Goal: Transaction & Acquisition: Purchase product/service

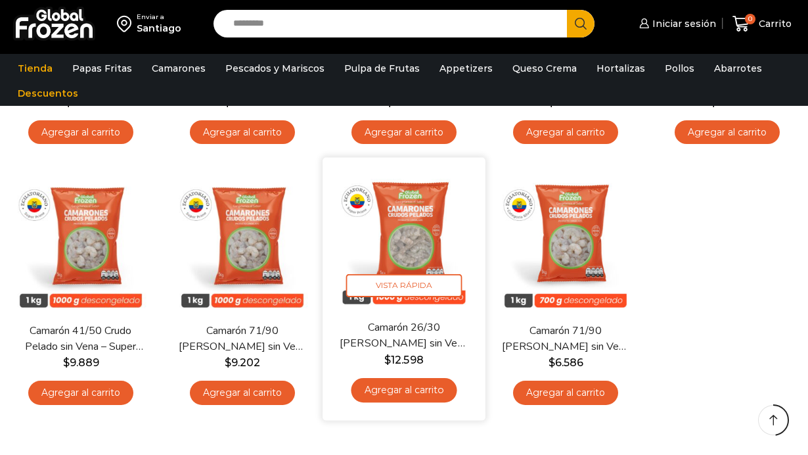
click at [411, 392] on link "Agregar al carrito" at bounding box center [404, 390] width 106 height 24
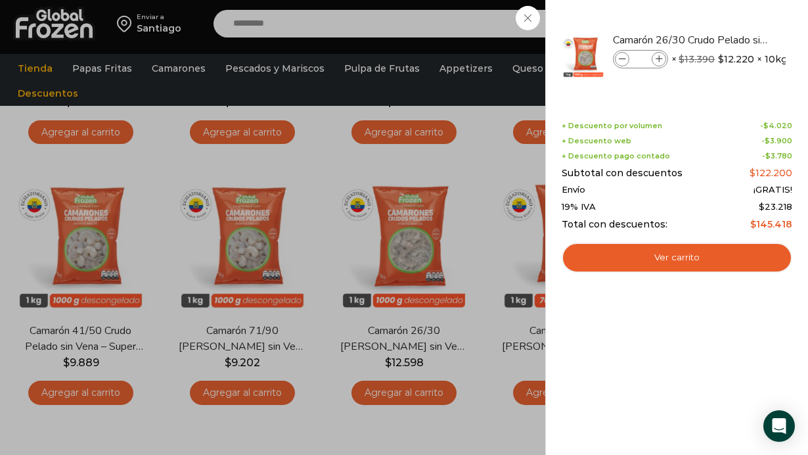
click at [729, 39] on div "1 Carrito 1 1 Shopping Cart *" at bounding box center [762, 24] width 66 height 31
click at [94, 70] on link "Papas Fritas" at bounding box center [102, 68] width 73 height 25
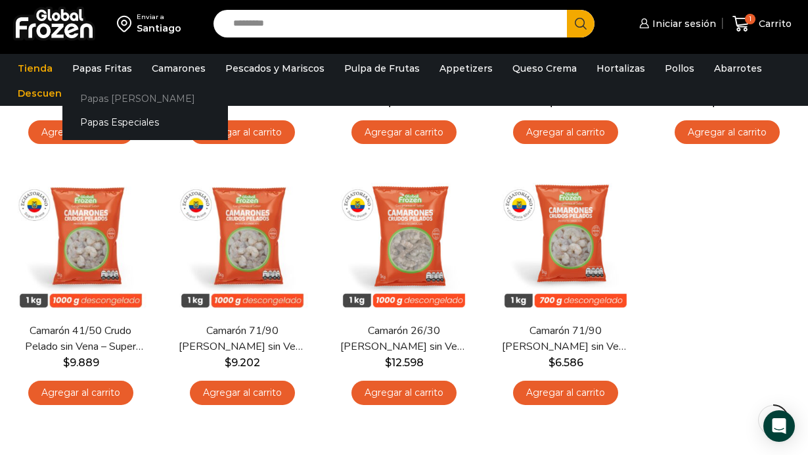
click at [110, 97] on link "Papas [PERSON_NAME]" at bounding box center [145, 98] width 166 height 24
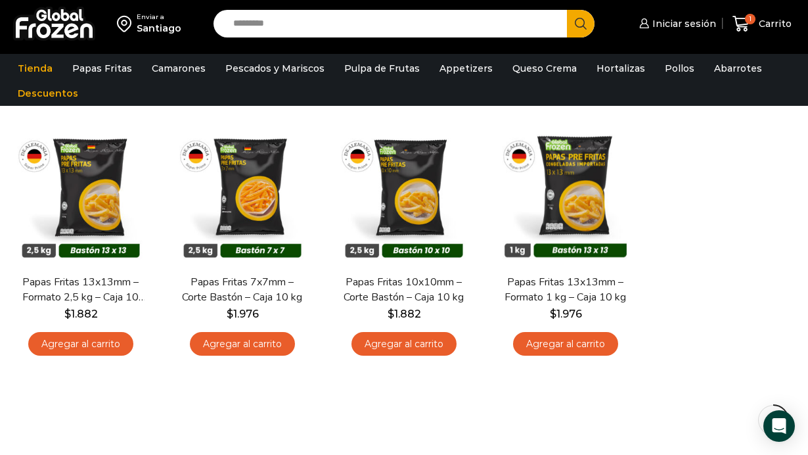
scroll to position [105, 0]
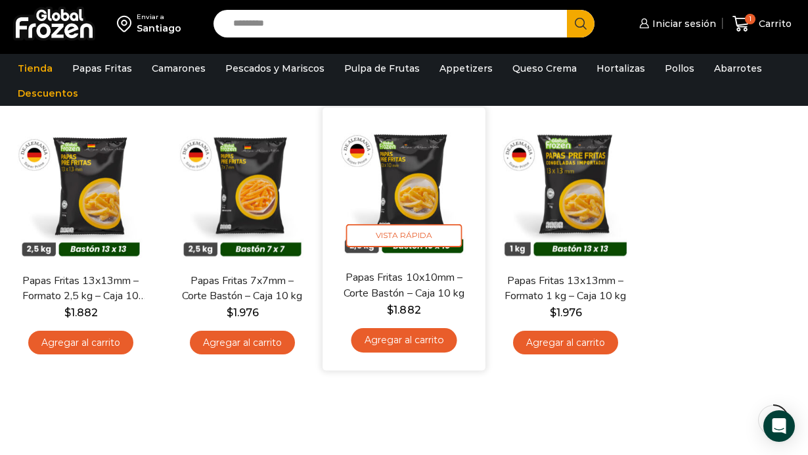
click at [418, 346] on link "Agregar al carrito" at bounding box center [404, 340] width 106 height 24
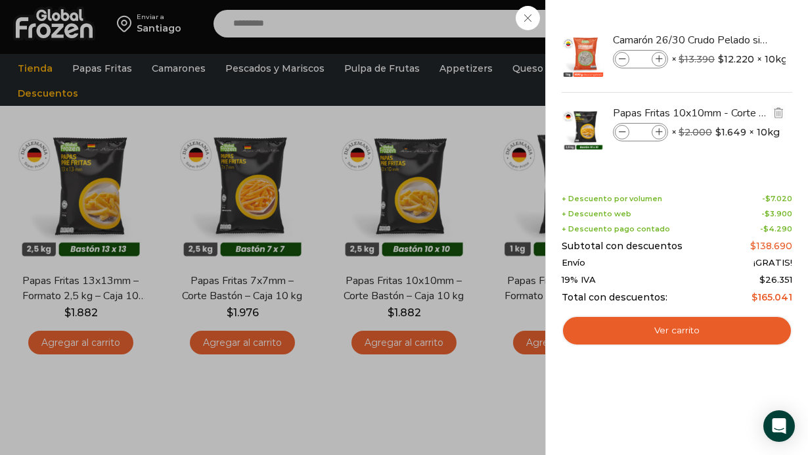
click at [658, 134] on icon at bounding box center [659, 132] width 7 height 7
type input "*"
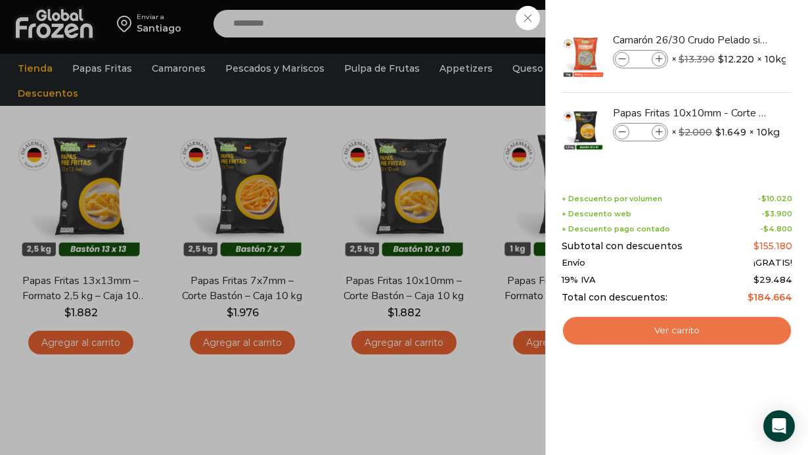
click at [681, 329] on link "Ver carrito" at bounding box center [677, 330] width 231 height 30
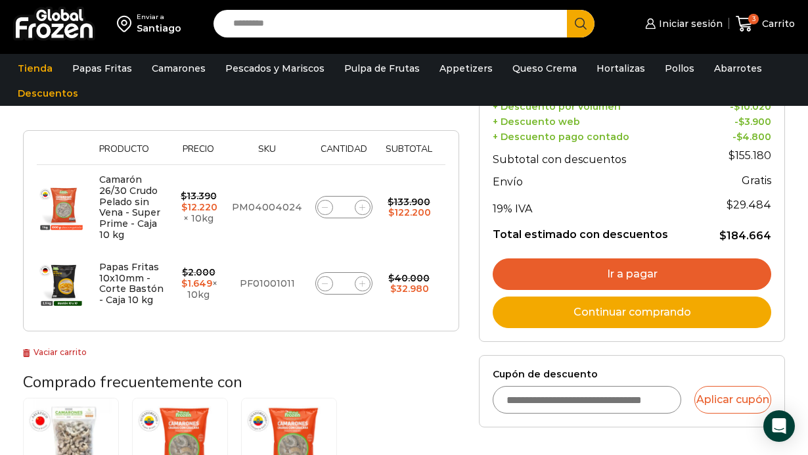
click at [635, 270] on link "Ir a pagar" at bounding box center [632, 274] width 279 height 32
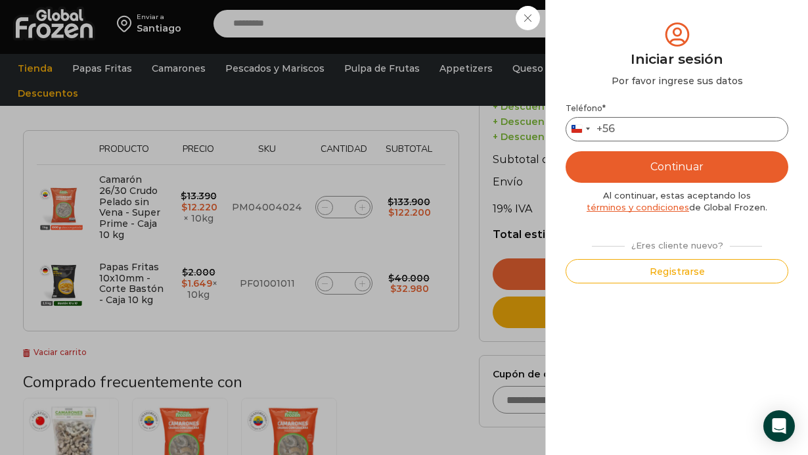
click at [633, 125] on input "Teléfono *" at bounding box center [677, 129] width 223 height 24
type input "*********"
click at [704, 168] on button "Continuar" at bounding box center [677, 167] width 223 height 32
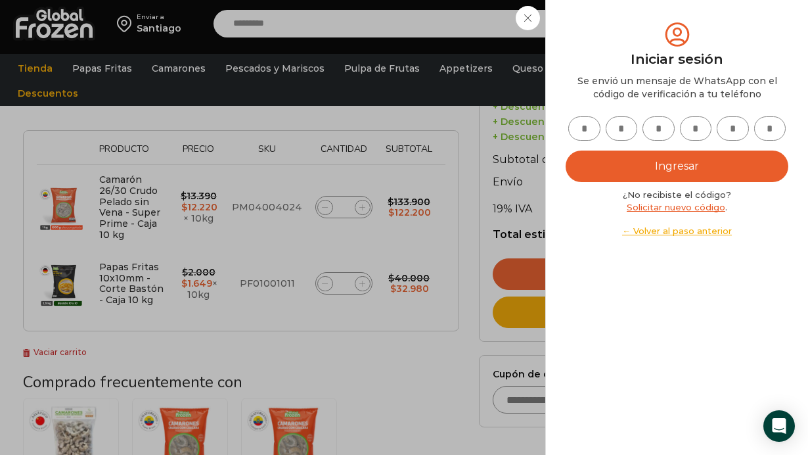
click at [763, 139] on input "text" at bounding box center [770, 128] width 32 height 24
type input "*"
click at [591, 129] on input "text" at bounding box center [584, 128] width 32 height 24
type input "*"
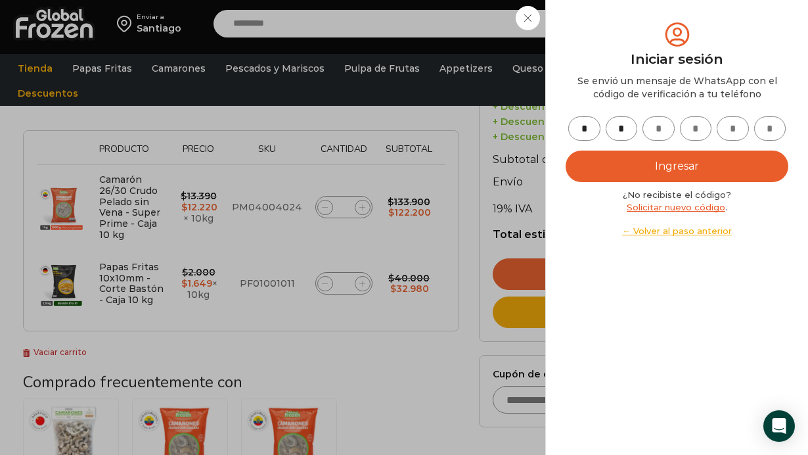
type input "*"
click at [631, 160] on button "Ingresar" at bounding box center [677, 166] width 223 height 32
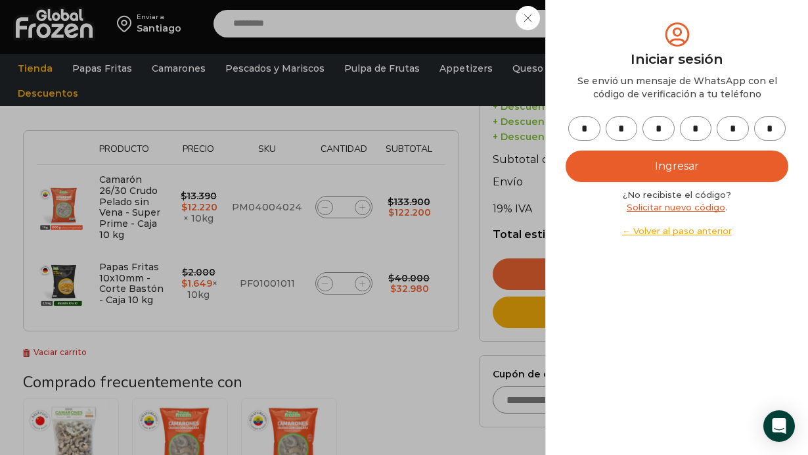
type button "Ingresar"
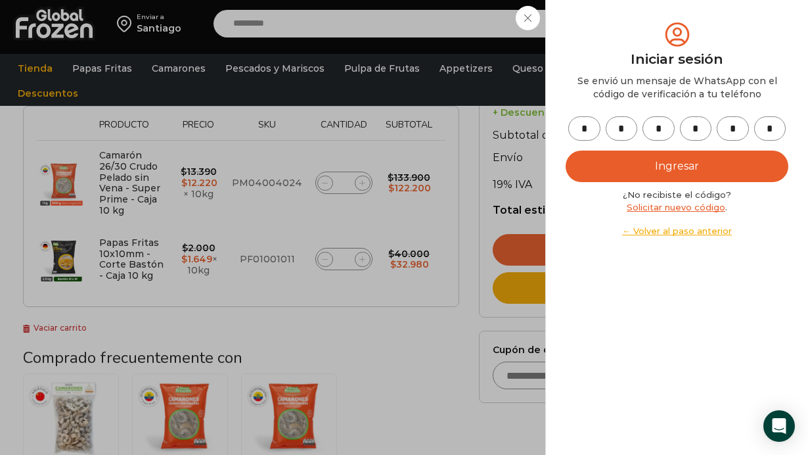
scroll to position [238, 0]
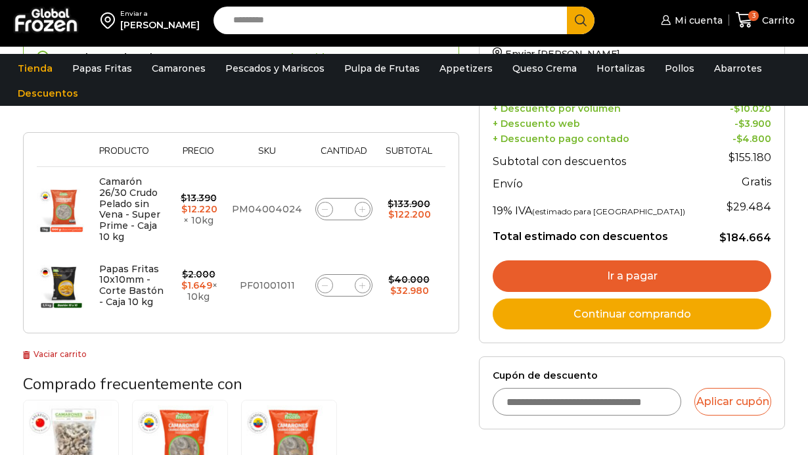
scroll to position [210, 0]
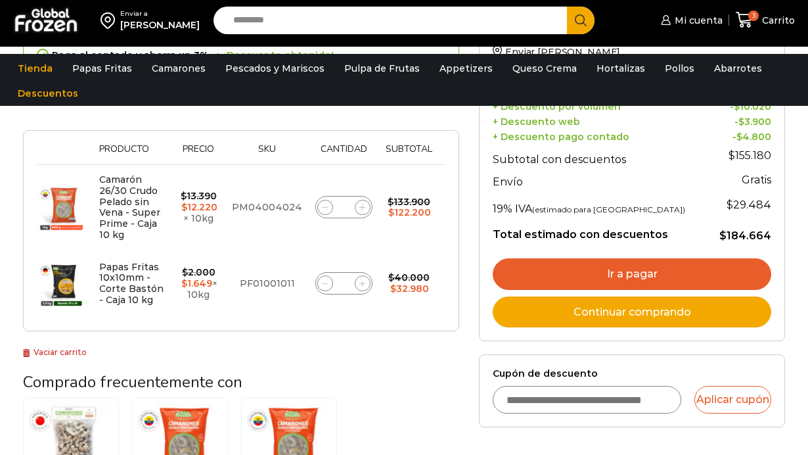
drag, startPoint x: 0, startPoint y: 0, endPoint x: 742, endPoint y: 278, distance: 791.9
click at [742, 278] on link "Ir a pagar" at bounding box center [632, 274] width 279 height 32
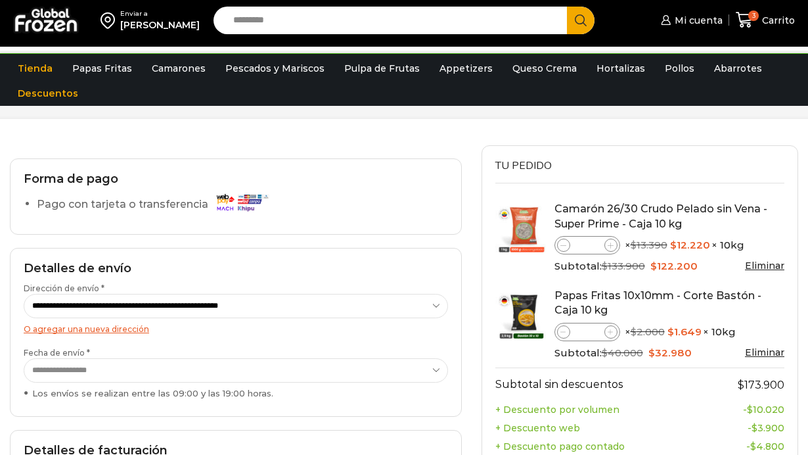
scroll to position [79, 0]
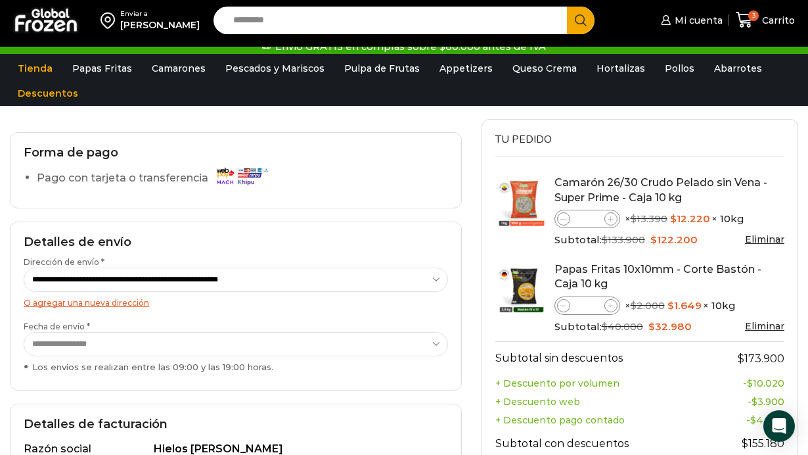
click at [97, 179] on label "Pago con tarjeta o transferencia" at bounding box center [156, 178] width 238 height 23
click at [226, 174] on img at bounding box center [241, 175] width 59 height 23
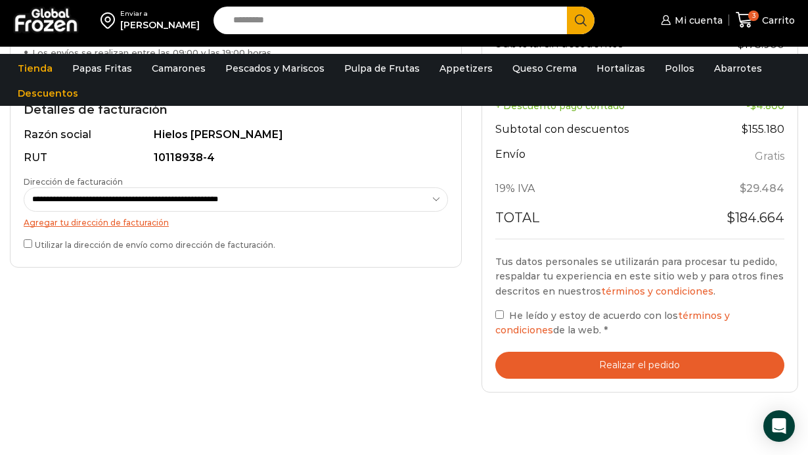
scroll to position [394, 0]
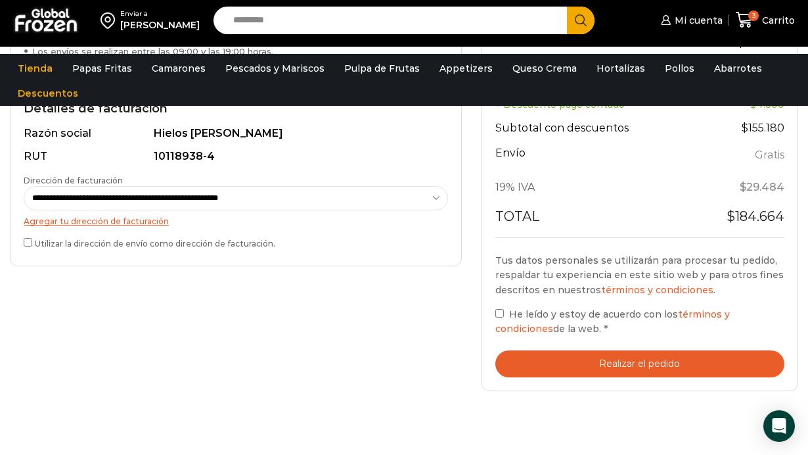
click at [497, 317] on label "He leído y estoy de acuerdo con los términos y condiciones de la web. *" at bounding box center [640, 321] width 290 height 30
click at [602, 367] on button "Realizar el pedido" at bounding box center [640, 363] width 290 height 27
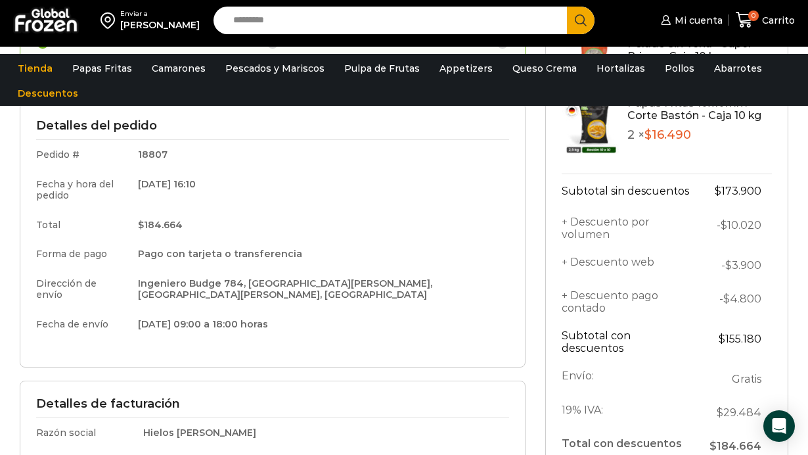
scroll to position [158, 0]
